Goal: Task Accomplishment & Management: Manage account settings

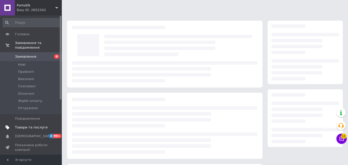
click at [33, 123] on link "Товари та послуги" at bounding box center [31, 127] width 63 height 9
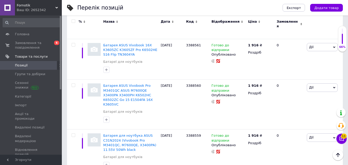
scroll to position [403, 0]
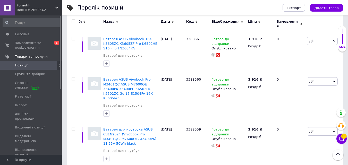
drag, startPoint x: 346, startPoint y: 91, endPoint x: 352, endPoint y: 86, distance: 7.1
click at [348, 86] on html "Fornotik Ваш ID: 2652342 Сайт Fornotik Кабінет покупця Перевірити стан системи …" at bounding box center [174, 88] width 348 height 982
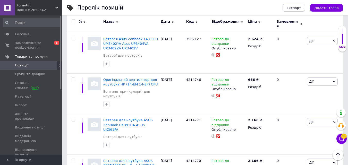
scroll to position [776, 0]
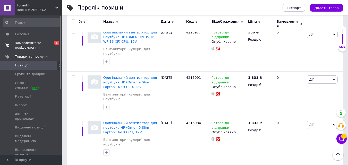
click at [45, 42] on span "Замовлення та повідомлення" at bounding box center [31, 45] width 33 height 9
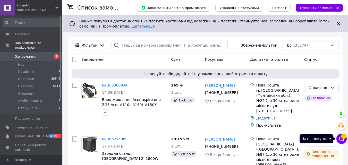
click at [340, 136] on icon at bounding box center [341, 138] width 5 height 5
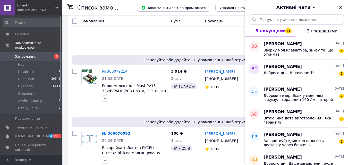
scroll to position [661, 0]
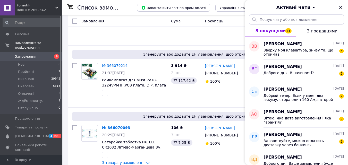
click at [27, 52] on link "Замовлення 6" at bounding box center [31, 56] width 63 height 9
